Goal: Task Accomplishment & Management: Manage account settings

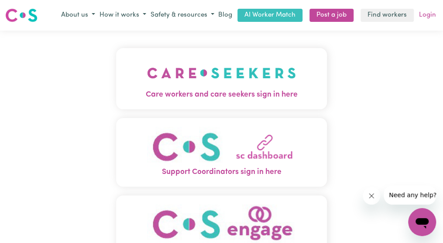
click at [426, 14] on link "Login" at bounding box center [427, 16] width 21 height 14
click at [404, 15] on link "Find workers" at bounding box center [387, 16] width 53 height 14
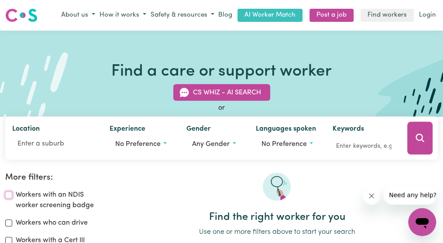
click at [9, 193] on input "Workers with an NDIS worker screening badge" at bounding box center [8, 194] width 7 height 7
checkbox input "true"
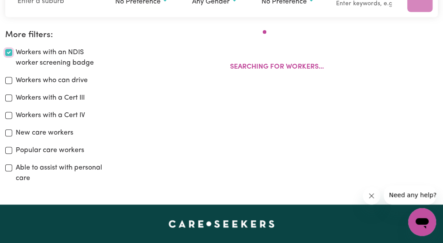
scroll to position [144, 0]
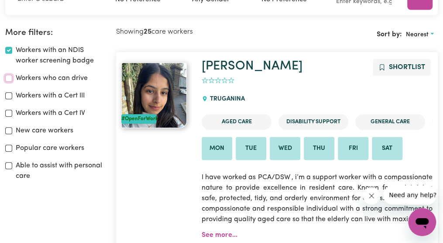
click at [8, 79] on input "Workers who can drive" at bounding box center [8, 78] width 7 height 7
checkbox input "true"
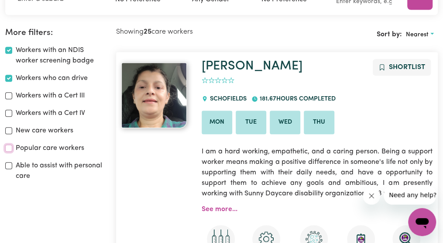
click at [6, 148] on input "Popular care workers" at bounding box center [8, 147] width 7 height 7
checkbox input "true"
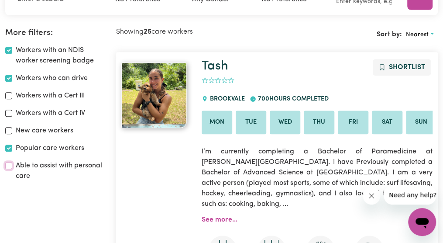
click at [10, 165] on input "Able to assist with personal care" at bounding box center [8, 165] width 7 height 7
checkbox input "true"
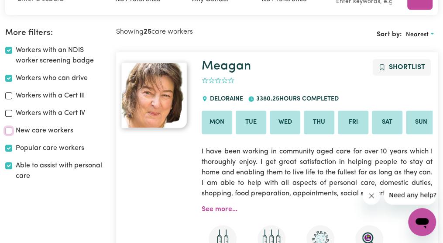
click at [9, 130] on input "New care workers" at bounding box center [8, 130] width 7 height 7
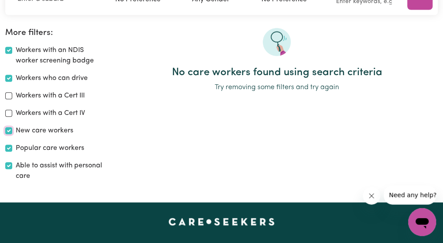
click at [8, 130] on input "New care workers" at bounding box center [8, 130] width 7 height 7
checkbox input "false"
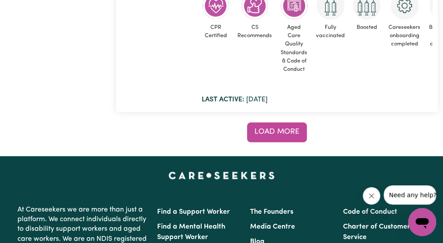
scroll to position [7005, 0]
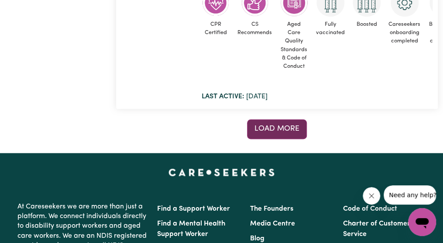
click at [278, 125] on span "Load more" at bounding box center [276, 128] width 45 height 7
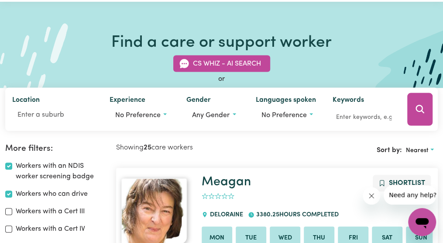
scroll to position [35, 0]
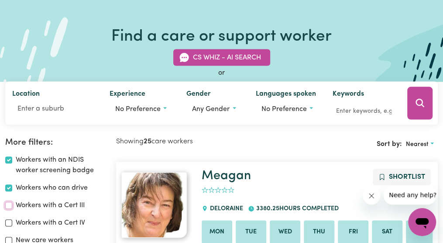
click at [6, 205] on input "Workers with a Cert III" at bounding box center [8, 205] width 7 height 7
checkbox input "true"
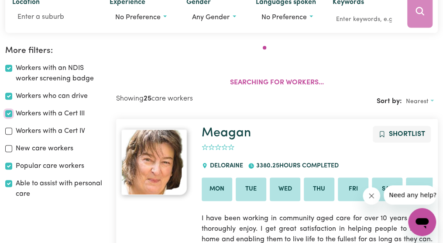
scroll to position [144, 0]
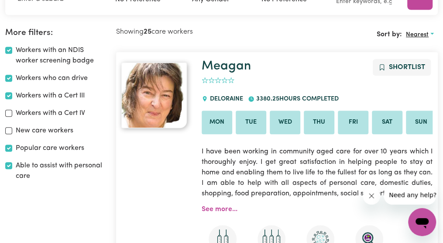
click at [436, 32] on button "Nearest" at bounding box center [420, 35] width 36 height 14
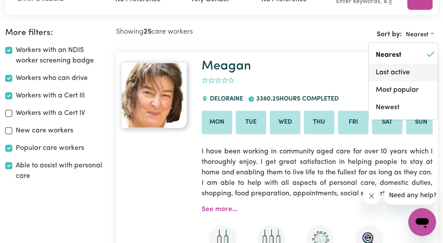
click at [404, 74] on link "Last active" at bounding box center [403, 71] width 69 height 17
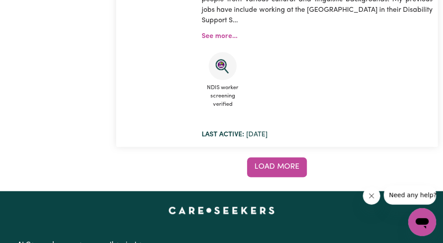
scroll to position [6971, 0]
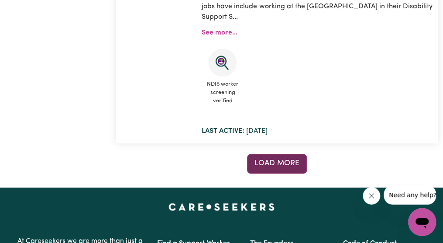
click at [285, 159] on span "Load more" at bounding box center [276, 162] width 45 height 7
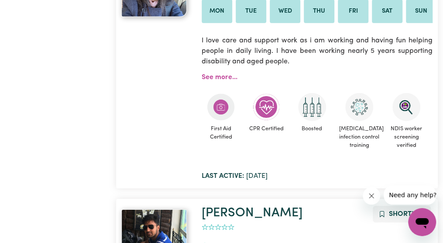
scroll to position [6377, 0]
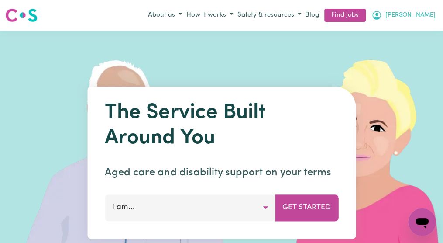
click at [424, 14] on span "[PERSON_NAME]" at bounding box center [410, 15] width 50 height 10
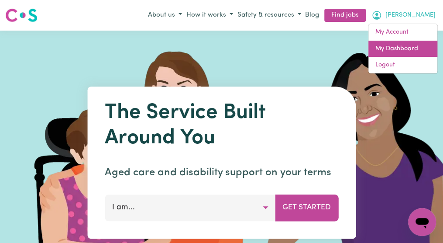
click at [416, 46] on link "My Dashboard" at bounding box center [402, 49] width 69 height 17
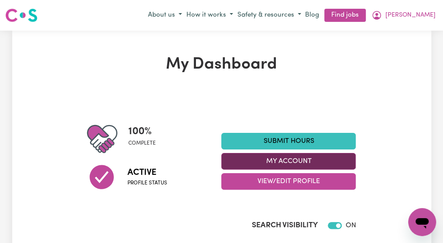
click at [348, 165] on button "My Account" at bounding box center [288, 161] width 134 height 17
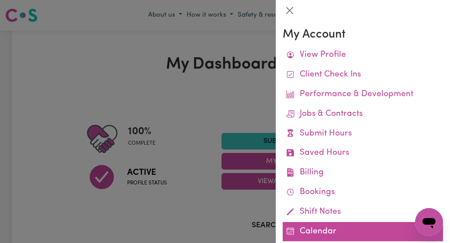
click at [319, 231] on link "Calendar" at bounding box center [362, 232] width 160 height 20
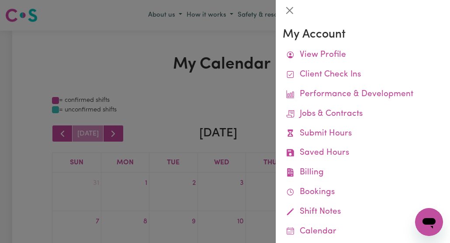
click at [260, 196] on div at bounding box center [225, 121] width 450 height 243
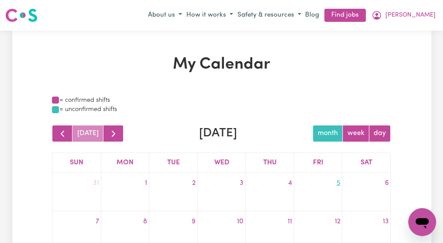
click at [338, 185] on link "5" at bounding box center [337, 183] width 7 height 14
click at [335, 182] on link "5" at bounding box center [337, 183] width 7 height 14
click at [273, 163] on link "Thu" at bounding box center [269, 162] width 17 height 12
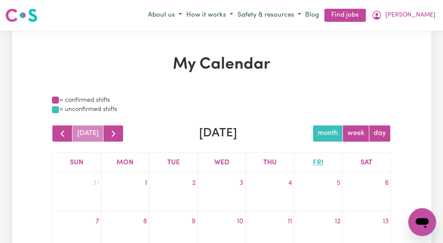
click at [323, 163] on link "Fri" at bounding box center [318, 162] width 14 height 12
click at [337, 181] on link "5" at bounding box center [337, 183] width 7 height 14
click at [323, 133] on button "month" at bounding box center [328, 133] width 30 height 17
click at [423, 14] on span "[PERSON_NAME]" at bounding box center [410, 15] width 50 height 10
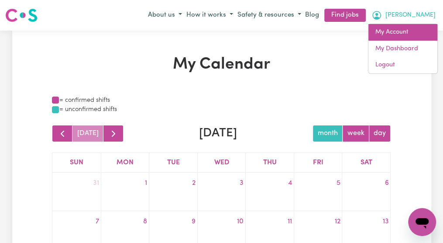
click at [402, 29] on link "My Account" at bounding box center [402, 32] width 69 height 17
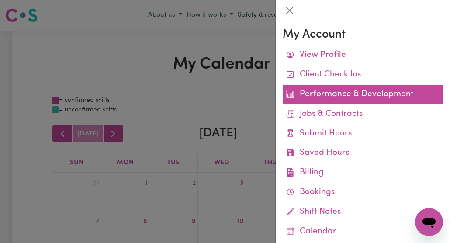
click at [344, 94] on link "Performance & Development" at bounding box center [362, 95] width 160 height 20
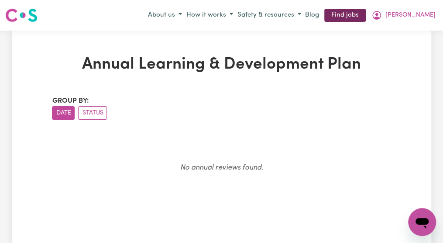
click at [366, 18] on link "Find jobs" at bounding box center [344, 16] width 41 height 14
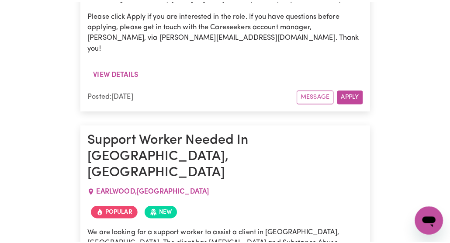
scroll to position [3632, 0]
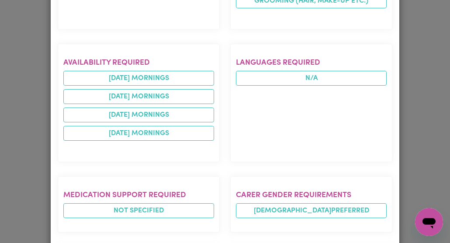
scroll to position [314, 0]
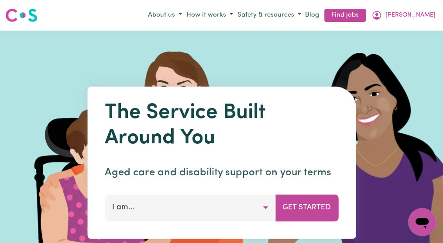
click at [264, 207] on button "I am..." at bounding box center [190, 207] width 171 height 26
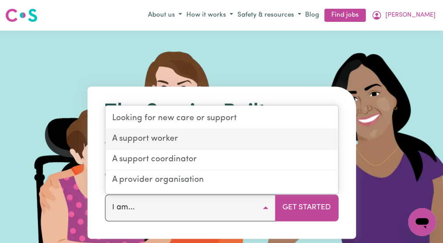
click at [227, 139] on link "A support worker" at bounding box center [221, 139] width 233 height 21
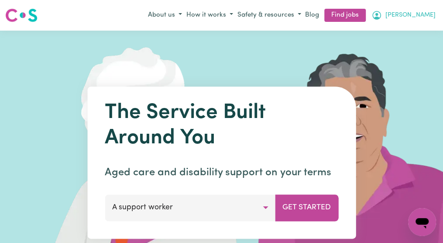
click at [433, 11] on span "[PERSON_NAME]" at bounding box center [410, 15] width 50 height 10
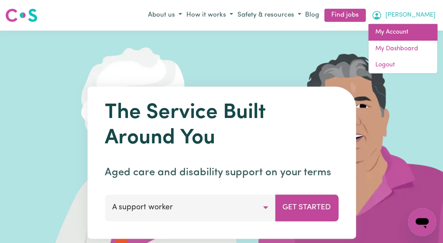
click at [402, 32] on link "My Account" at bounding box center [402, 32] width 69 height 17
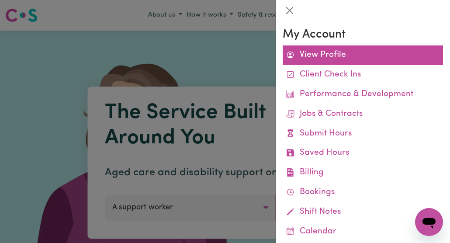
click at [334, 58] on link "View Profile" at bounding box center [362, 55] width 160 height 20
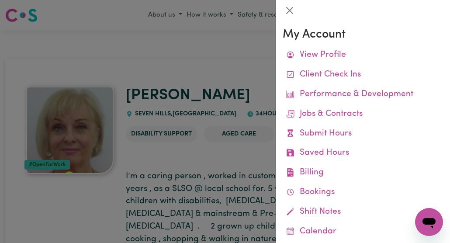
click at [263, 74] on div at bounding box center [225, 121] width 450 height 243
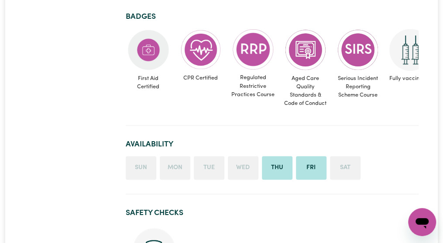
scroll to position [480, 0]
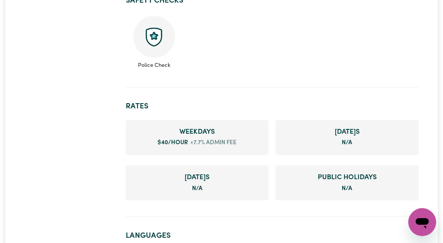
click at [221, 138] on span "+7.7% admin fee" at bounding box center [212, 142] width 48 height 9
click at [207, 127] on span "Weekday s" at bounding box center [197, 132] width 129 height 10
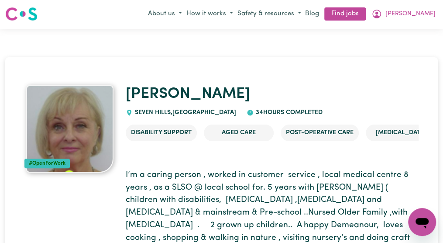
scroll to position [0, 0]
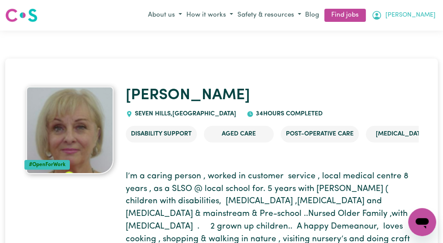
click at [422, 14] on span "[PERSON_NAME]" at bounding box center [410, 15] width 50 height 10
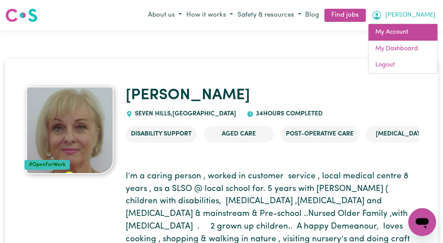
click at [409, 28] on link "My Account" at bounding box center [402, 32] width 69 height 17
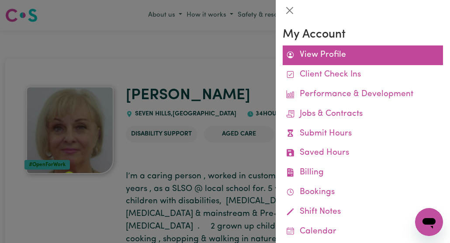
click at [350, 56] on link "View Profile" at bounding box center [362, 55] width 160 height 20
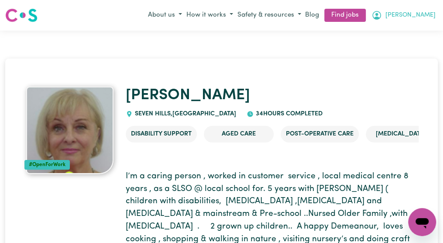
click at [426, 14] on span "[PERSON_NAME]" at bounding box center [410, 15] width 50 height 10
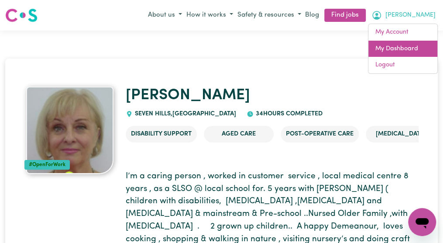
click at [402, 45] on link "My Dashboard" at bounding box center [402, 49] width 69 height 17
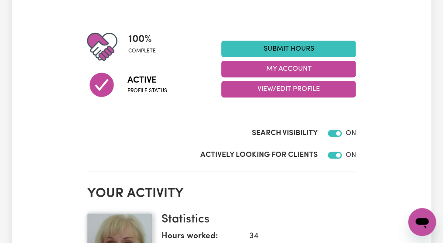
scroll to position [87, 0]
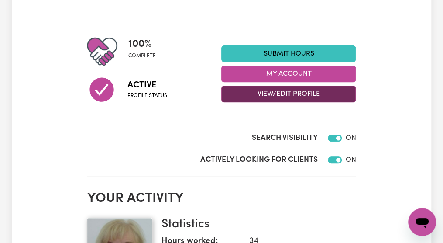
click at [330, 92] on button "View/Edit Profile" at bounding box center [288, 94] width 134 height 17
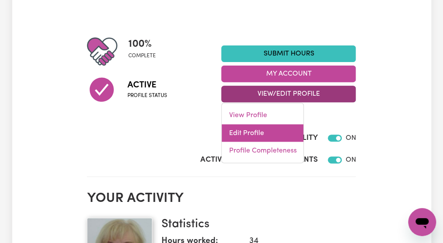
click at [263, 131] on link "Edit Profile" at bounding box center [263, 132] width 82 height 17
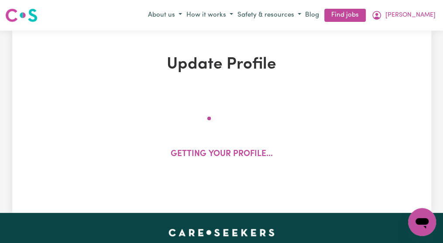
select select "female"
select select "Australian Citizen"
select select "Studying a healthcare related degree or qualification"
select select "40"
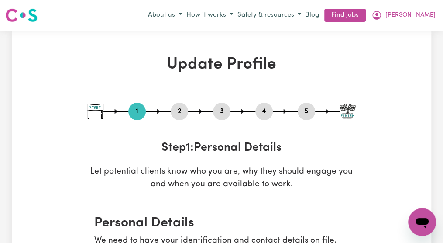
click at [181, 110] on button "2" at bounding box center [179, 111] width 17 height 11
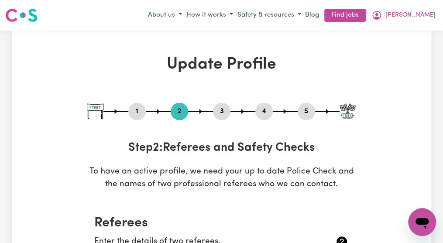
click at [221, 108] on button "3" at bounding box center [221, 111] width 17 height 11
select select "2021"
select select "2025"
select select "Certificate III (Individual Support)"
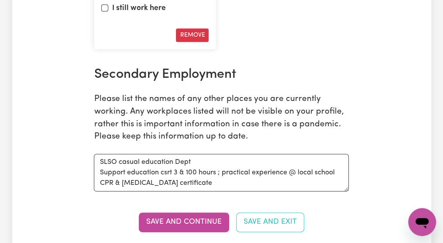
scroll to position [1635, 0]
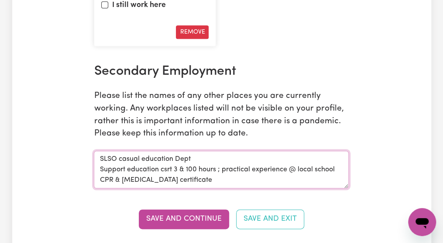
click at [171, 172] on textarea "SLSO casual education Dept Support education csrt 3 & 100 hours ; practical exp…" at bounding box center [221, 170] width 255 height 38
click at [198, 182] on textarea "SLSO casual education Dept Support education cert 3 & 100 hours ; practical exp…" at bounding box center [221, 170] width 255 height 38
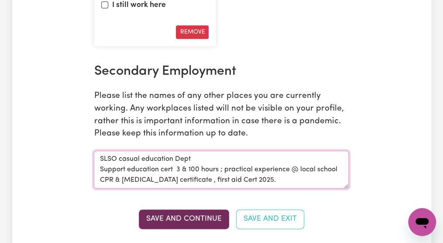
type textarea "SLSO casual education Dept Support education cert 3 & 100 hours ; practical exp…"
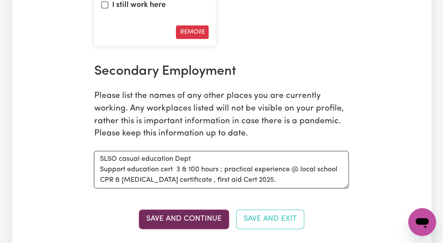
click at [219, 220] on button "Save and Continue" at bounding box center [184, 218] width 90 height 19
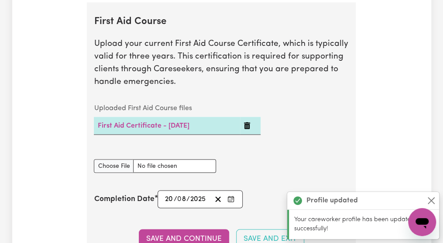
scroll to position [1890, 0]
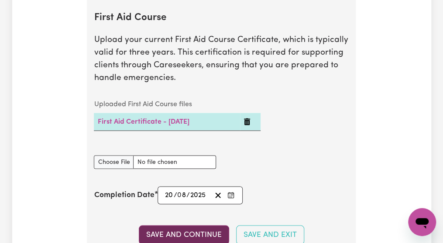
click at [210, 232] on button "Save and Continue" at bounding box center [184, 234] width 90 height 19
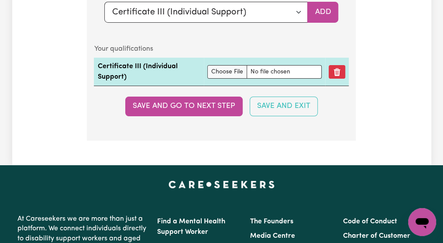
scroll to position [2558, 0]
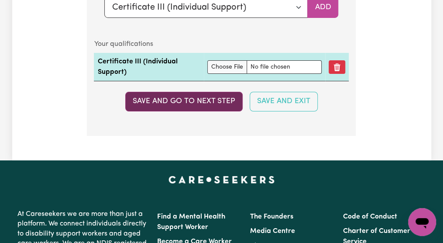
click at [220, 99] on button "Save and go to next step" at bounding box center [183, 101] width 117 height 19
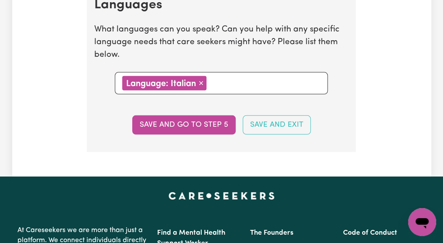
scroll to position [1041, 0]
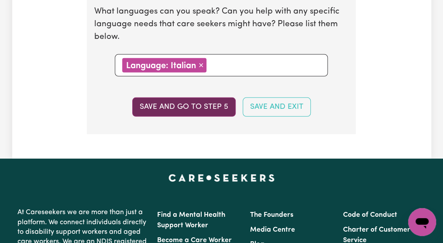
click at [218, 107] on button "Save and go to step 5" at bounding box center [183, 106] width 103 height 19
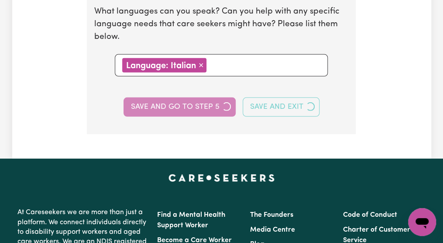
select select "I am providing services privately on my own"
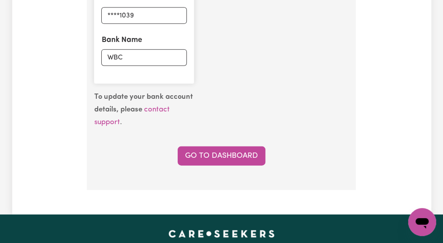
scroll to position [786, 0]
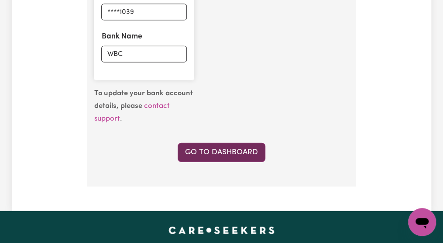
click at [246, 150] on link "Go to Dashboard" at bounding box center [222, 152] width 88 height 19
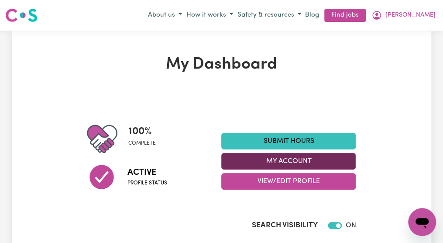
click at [307, 161] on button "My Account" at bounding box center [288, 161] width 134 height 17
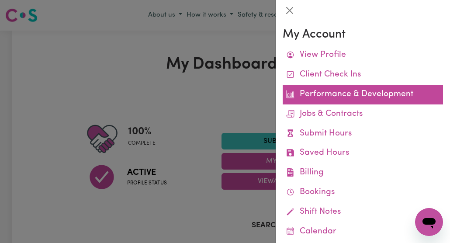
click at [335, 92] on link "Performance & Development" at bounding box center [362, 95] width 160 height 20
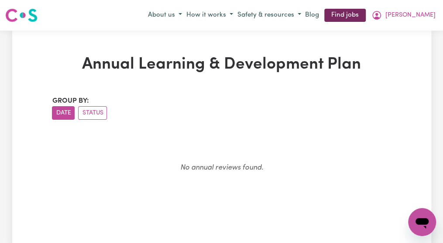
click at [366, 15] on link "Find jobs" at bounding box center [344, 16] width 41 height 14
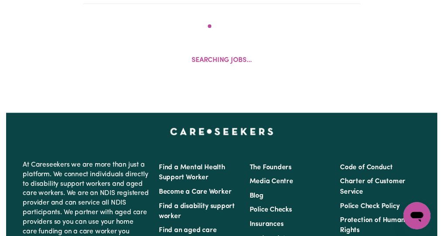
scroll to position [303, 0]
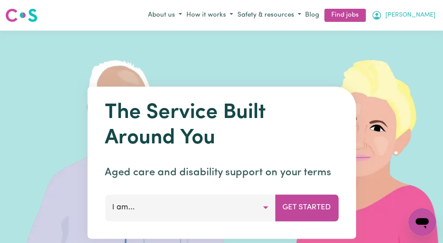
click at [422, 12] on span "[PERSON_NAME]" at bounding box center [410, 15] width 50 height 10
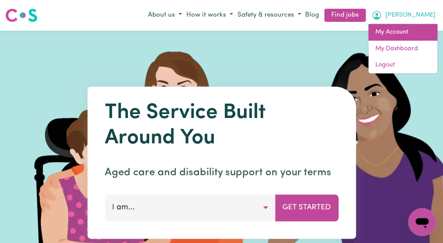
click at [404, 31] on link "My Account" at bounding box center [402, 32] width 69 height 17
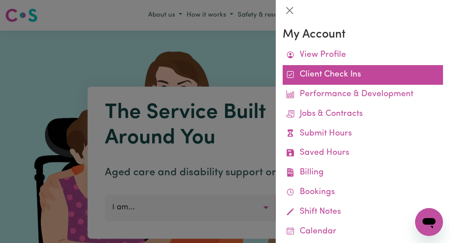
click at [343, 76] on link "Client Check Ins" at bounding box center [362, 75] width 160 height 20
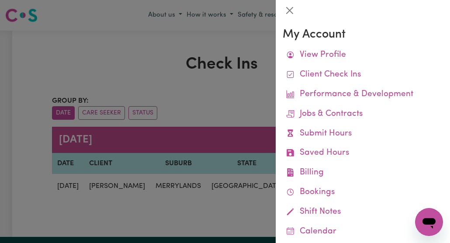
click at [254, 107] on div at bounding box center [225, 121] width 450 height 243
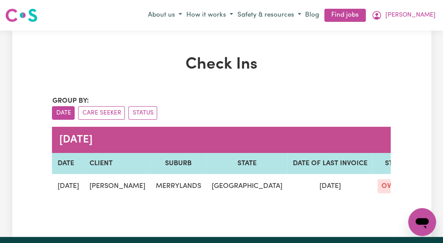
drag, startPoint x: 436, startPoint y: 239, endPoint x: 402, endPoint y: 240, distance: 35.0
click at [147, 111] on button "Status" at bounding box center [142, 113] width 29 height 14
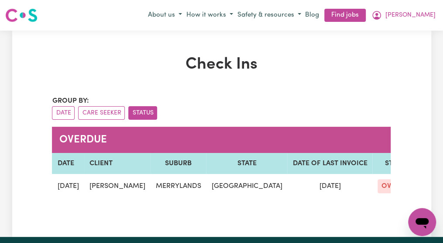
click at [385, 189] on span "OVERDUE" at bounding box center [397, 186] width 38 height 14
click at [106, 110] on button "Care Seeker" at bounding box center [101, 113] width 47 height 14
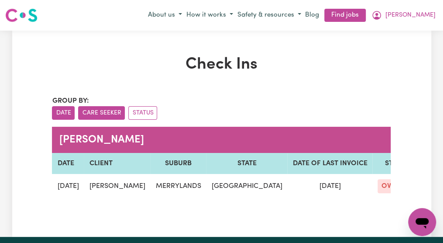
click at [68, 111] on button "Date" at bounding box center [63, 113] width 23 height 14
click at [98, 111] on button "Care Seeker" at bounding box center [101, 113] width 47 height 14
click at [145, 106] on button "Status" at bounding box center [142, 113] width 29 height 14
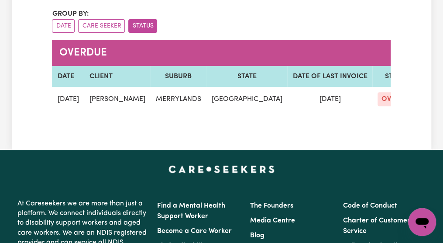
scroll to position [87, 0]
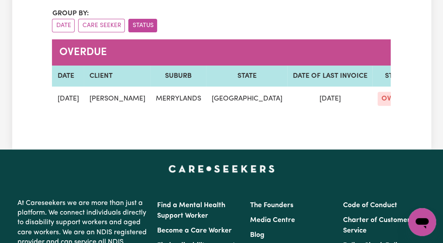
click at [326, 98] on td "28/07/2025" at bounding box center [329, 98] width 85 height 24
click at [143, 24] on button "Status" at bounding box center [142, 26] width 29 height 14
click at [391, 62] on div "Check Ins Group by: Date Care Seeker Status OVERDUE DATE CLIENT SUBURB STATE DA…" at bounding box center [221, 46] width 349 height 157
click at [109, 23] on button "Care Seeker" at bounding box center [101, 26] width 47 height 14
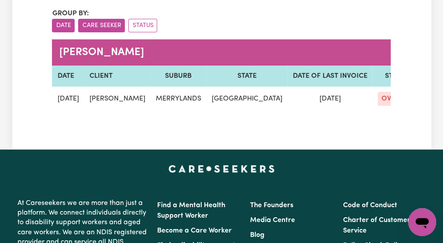
click at [65, 22] on button "Date" at bounding box center [63, 26] width 23 height 14
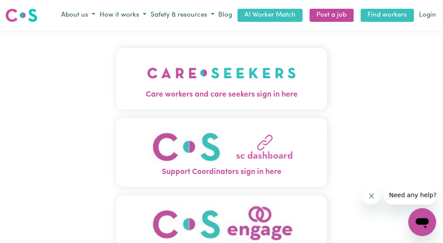
click at [401, 15] on link "Find workers" at bounding box center [387, 16] width 53 height 14
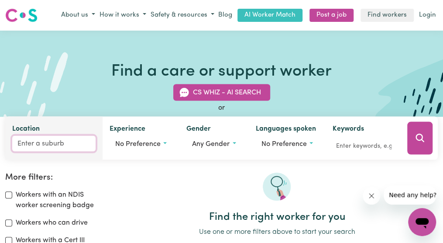
click at [12, 143] on input "Location" at bounding box center [53, 143] width 83 height 16
click at [40, 142] on input "Location" at bounding box center [53, 143] width 83 height 16
type input "sev"
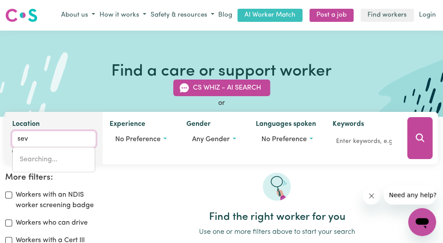
type input "sevEN HILLS, New South Wales, 2147"
type input "seve"
type input "seveN HILLS, New South Wales, 2147"
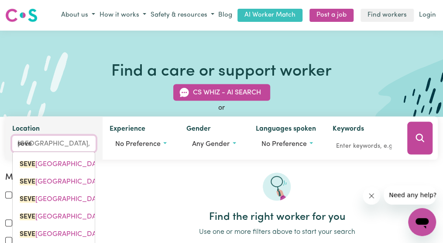
type input "seven"
type input "seven HILLS, New South Wales, 2147"
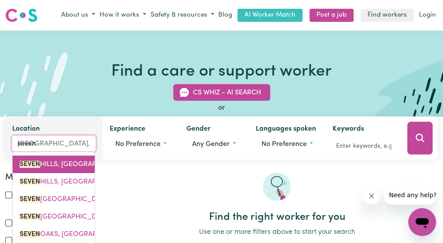
click at [42, 165] on span "SEVEN HILLS, New South Wales, 2147" at bounding box center [84, 163] width 129 height 7
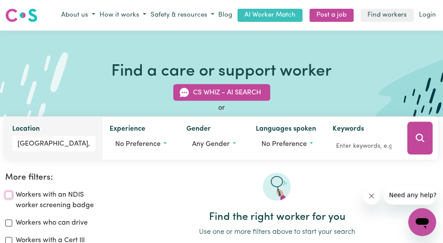
click at [8, 192] on input "Workers with an NDIS worker screening badge" at bounding box center [8, 194] width 7 height 7
checkbox input "true"
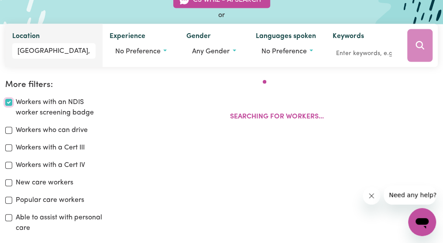
scroll to position [144, 0]
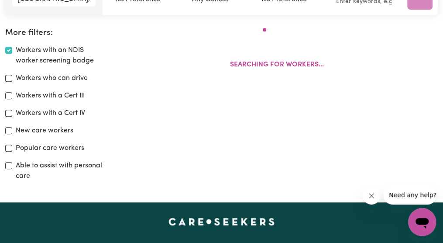
click at [13, 122] on div "Workers with an NDIS worker screening badge Workers who can drive Workers with …" at bounding box center [55, 113] width 100 height 136
click at [11, 83] on div "Workers who can drive" at bounding box center [55, 78] width 100 height 10
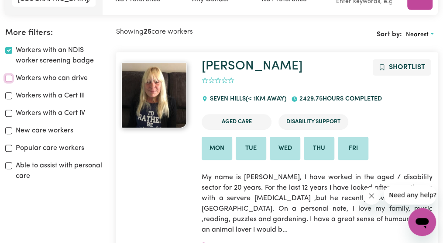
click at [11, 79] on input "Workers who can drive" at bounding box center [8, 78] width 7 height 7
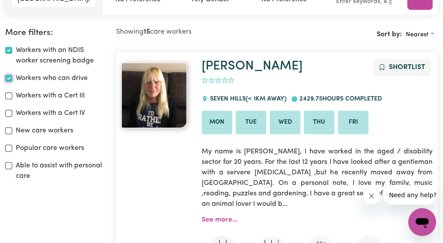
click at [11, 79] on input "Workers who can drive" at bounding box center [8, 78] width 7 height 7
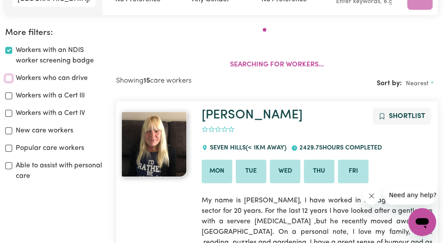
click at [11, 79] on input "Workers who can drive" at bounding box center [8, 78] width 7 height 7
checkbox input "true"
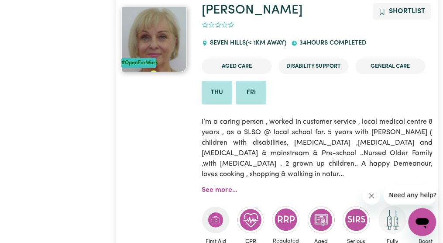
scroll to position [2664, 0]
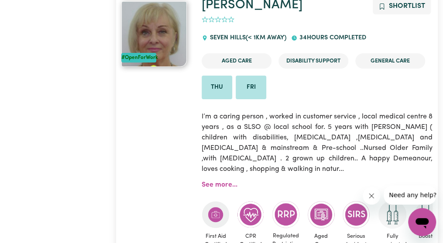
click at [304, 86] on ul "Thu Fri" at bounding box center [317, 88] width 231 height 24
click at [361, 76] on ul "Thu Fri" at bounding box center [317, 88] width 231 height 24
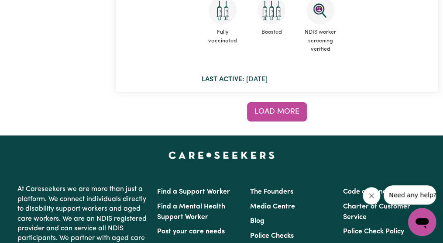
scroll to position [7819, 0]
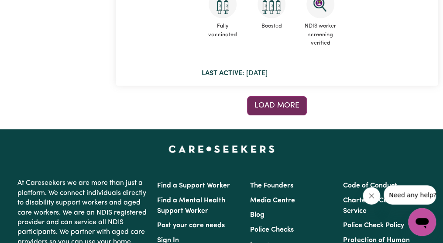
click at [275, 102] on span "Load more" at bounding box center [276, 105] width 45 height 7
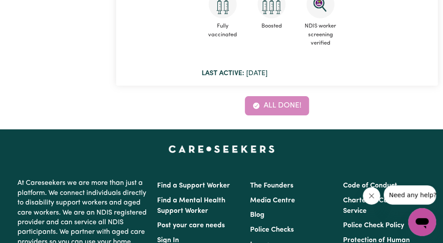
click at [275, 96] on div "All done!" at bounding box center [277, 105] width 322 height 19
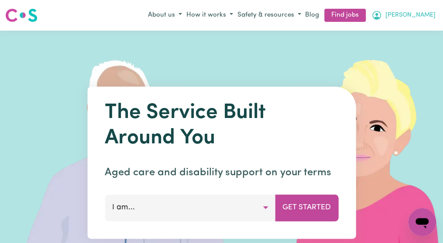
click at [425, 15] on span "[PERSON_NAME]" at bounding box center [410, 15] width 50 height 10
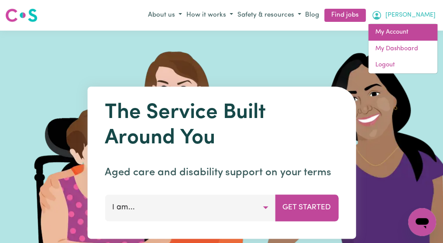
click at [396, 28] on link "My Account" at bounding box center [402, 32] width 69 height 17
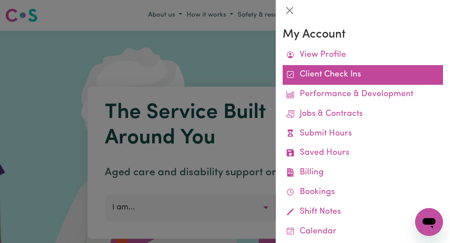
click at [338, 72] on link "Client Check Ins" at bounding box center [362, 75] width 160 height 20
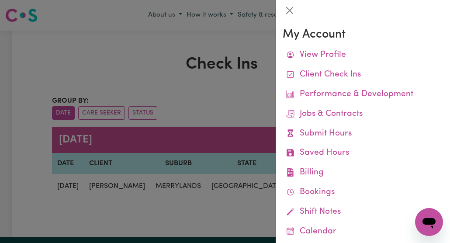
click at [265, 183] on div at bounding box center [225, 121] width 450 height 243
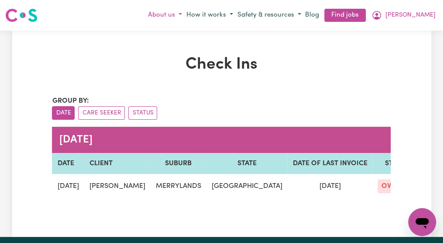
click at [184, 14] on button "About us" at bounding box center [165, 15] width 38 height 14
